Goal: Task Accomplishment & Management: Manage account settings

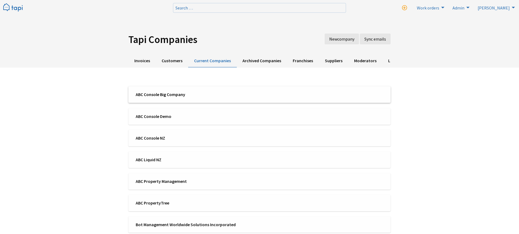
click at [174, 89] on li "ABC Console Big Company" at bounding box center [259, 94] width 262 height 16
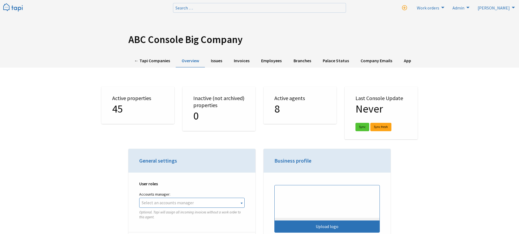
select select "TAPI"
click at [268, 61] on link "Employees" at bounding box center [271, 60] width 32 height 13
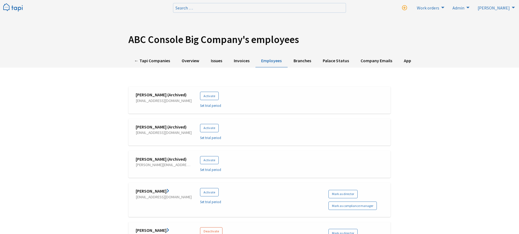
scroll to position [65, 0]
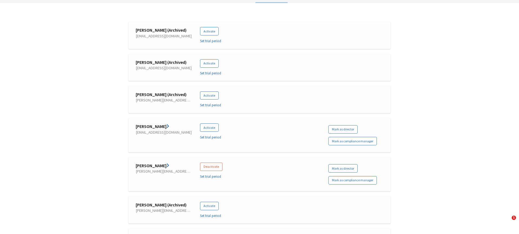
click at [153, 163] on link "Dani Richfield" at bounding box center [153, 165] width 34 height 5
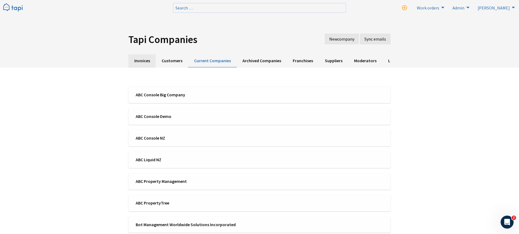
click at [139, 63] on link "Invoices" at bounding box center [141, 60] width 27 height 13
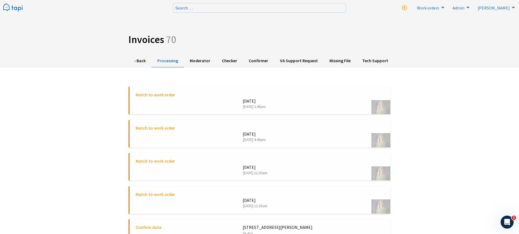
click at [16, 7] on img at bounding box center [12, 7] width 19 height 9
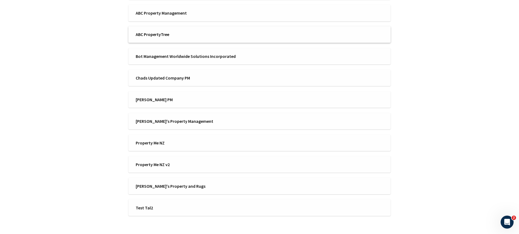
scroll to position [177, 0]
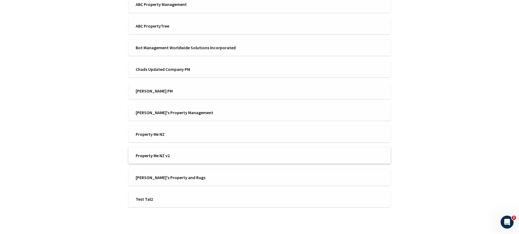
click at [171, 156] on span "Property Me NZ v2" at bounding box center [196, 155] width 120 height 6
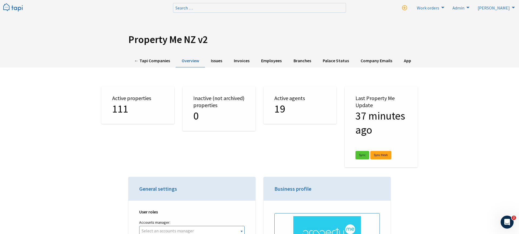
click at [8, 9] on img at bounding box center [12, 7] width 19 height 9
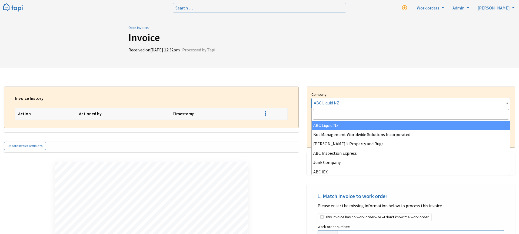
click at [331, 107] on span "ABC Liquid NZ" at bounding box center [411, 102] width 198 height 9
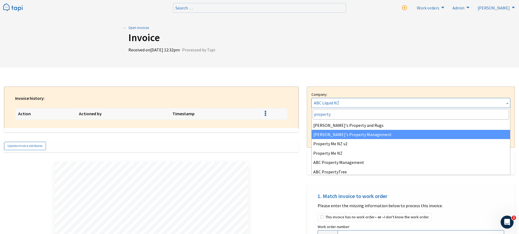
type input "property"
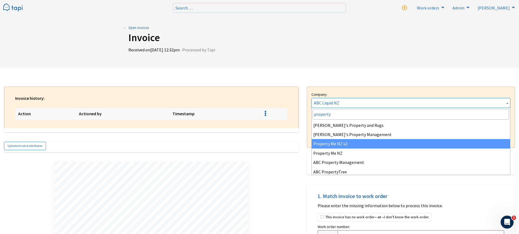
select select "9f39657a-40f8-4ddf-8512-edbec1199810"
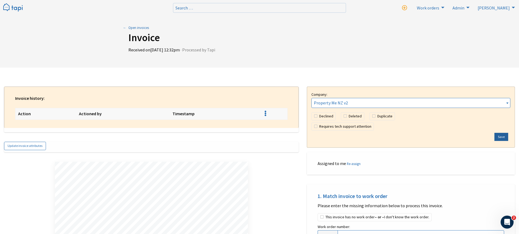
click at [502, 136] on button "Save" at bounding box center [501, 137] width 14 height 8
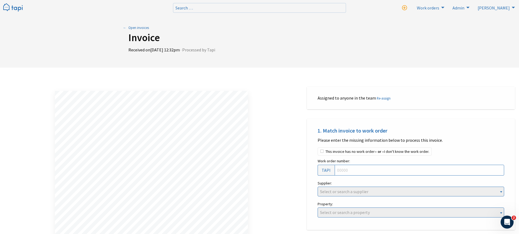
click at [16, 6] on img at bounding box center [12, 7] width 19 height 9
